Goal: Find specific page/section: Find specific page/section

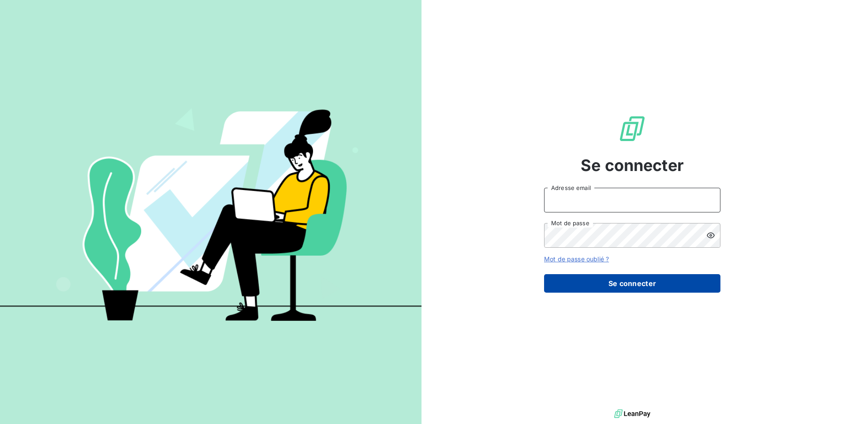
type input "[EMAIL_ADDRESS][DOMAIN_NAME]"
click at [600, 283] on button "Se connecter" at bounding box center [632, 283] width 176 height 19
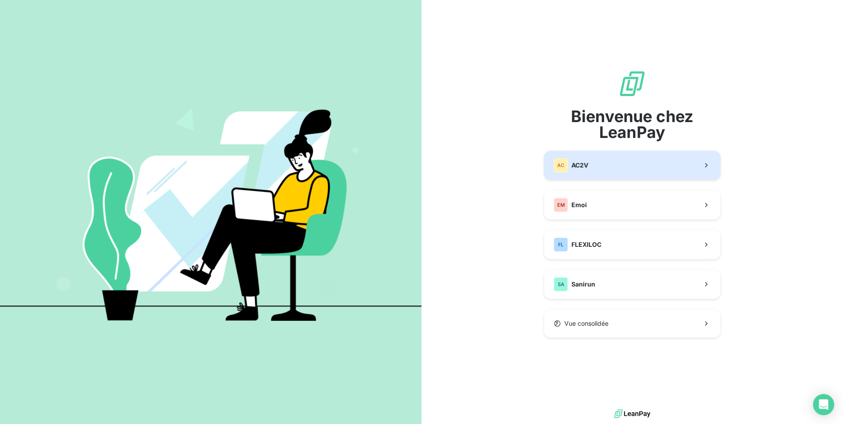
click at [591, 166] on button "AC AC2V" at bounding box center [632, 165] width 176 height 29
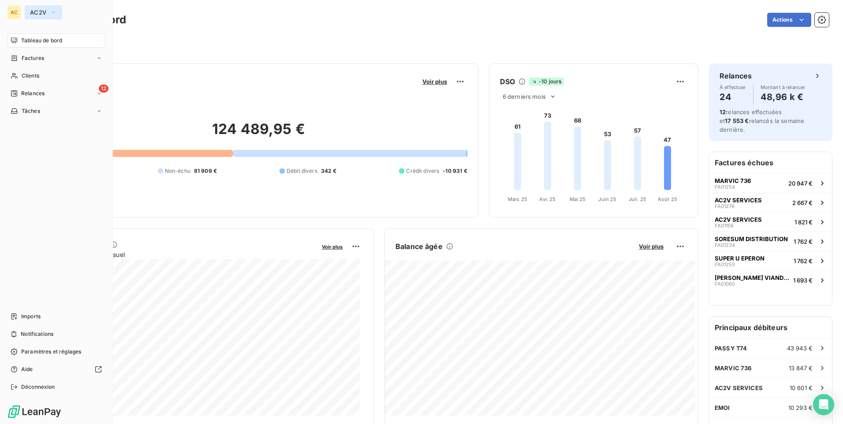
click at [35, 14] on span "AC2V" at bounding box center [38, 12] width 16 height 7
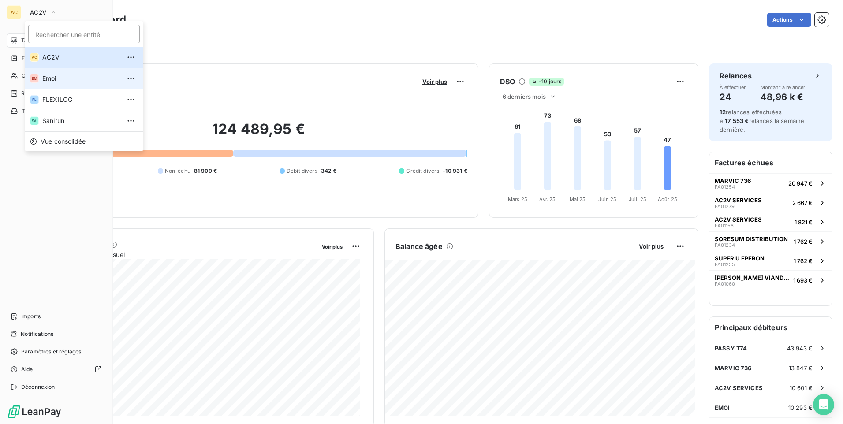
click at [57, 79] on span "Emoi" at bounding box center [81, 78] width 78 height 9
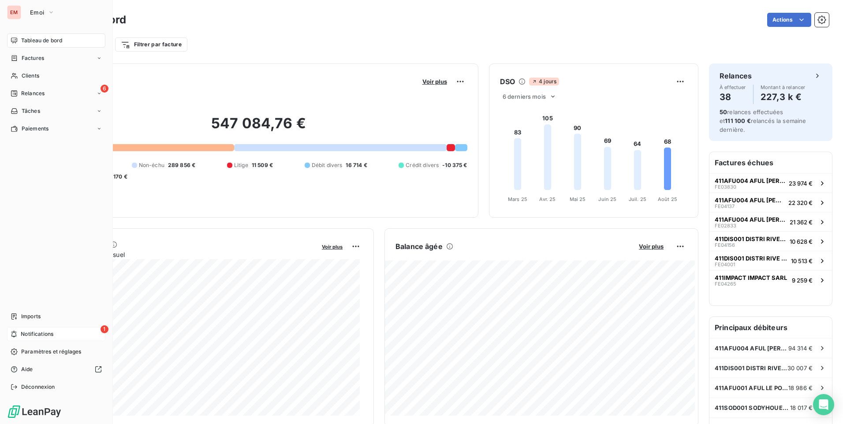
click at [41, 339] on nav "Imports 1 Notifications Paramètres et réglages Aide Déconnexion" at bounding box center [56, 352] width 98 height 85
click at [45, 335] on span "Notifications" at bounding box center [37, 334] width 33 height 8
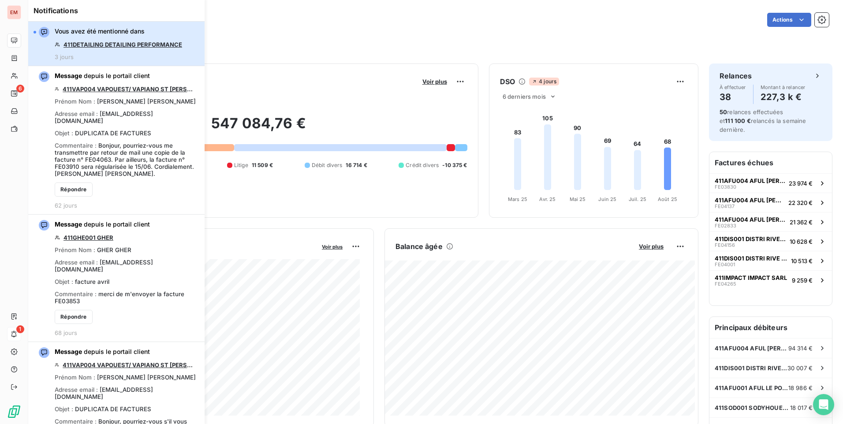
click at [172, 57] on div "Vous avez été mentionné dans 411DETAILING DETAILING PERFORMANCE 3 jours" at bounding box center [118, 44] width 127 height 34
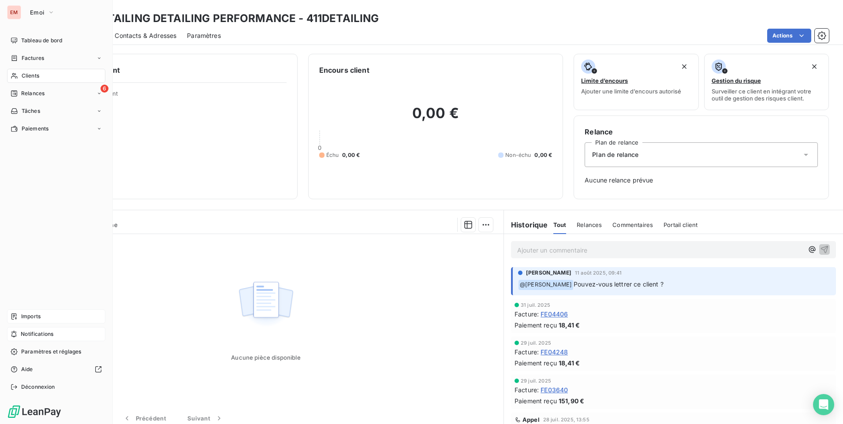
click at [21, 315] on div "Imports" at bounding box center [56, 317] width 98 height 14
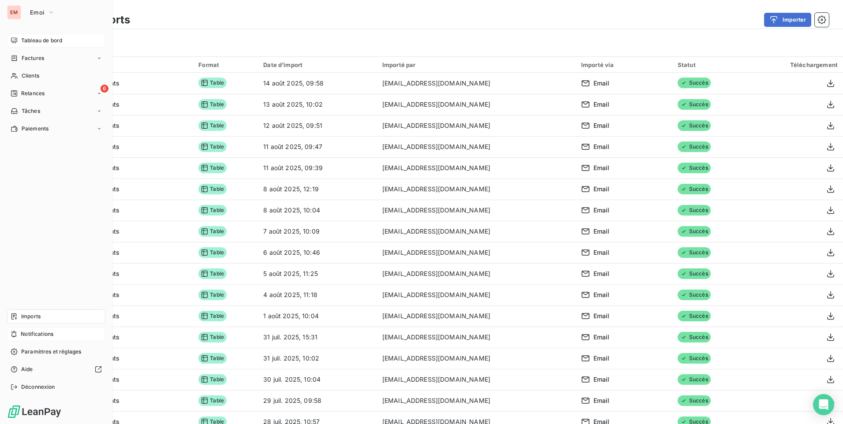
click at [46, 41] on span "Tableau de bord" at bounding box center [41, 41] width 41 height 8
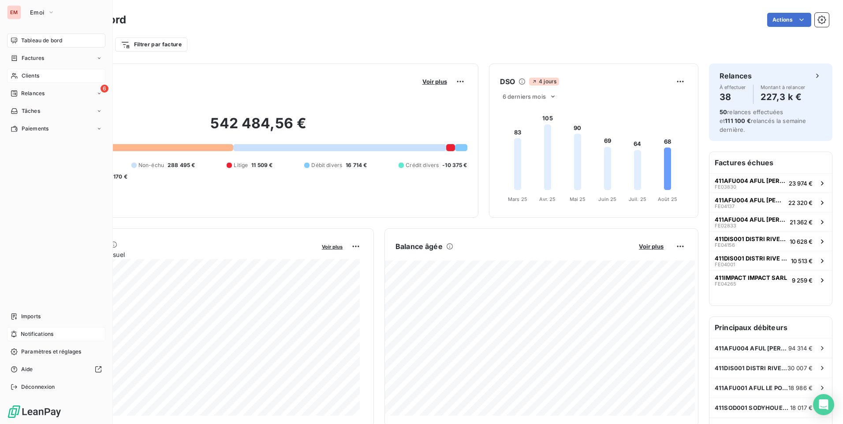
click at [40, 78] on div "Clients" at bounding box center [56, 76] width 98 height 14
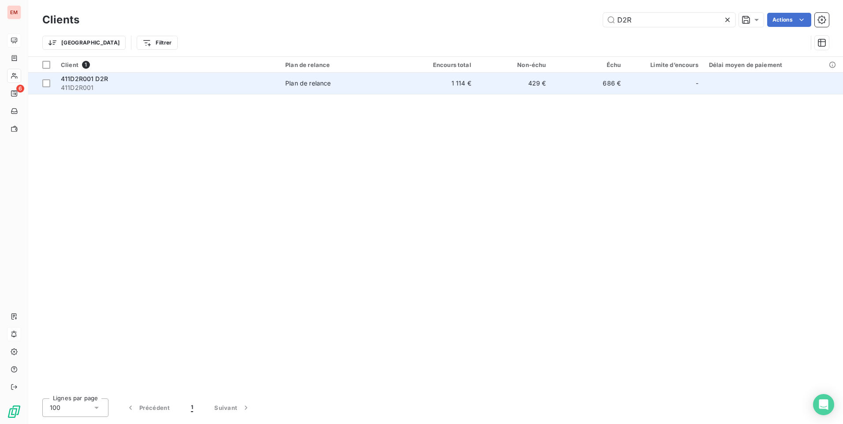
type input "D2R"
click at [98, 86] on span "411D2R001" at bounding box center [168, 87] width 214 height 9
